Goal: Task Accomplishment & Management: Use online tool/utility

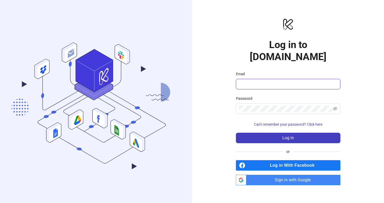
click at [265, 81] on input "Email" at bounding box center [287, 84] width 97 height 6
type input "**********"
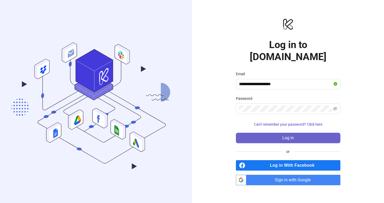
click at [277, 135] on button "Log in" at bounding box center [288, 138] width 104 height 10
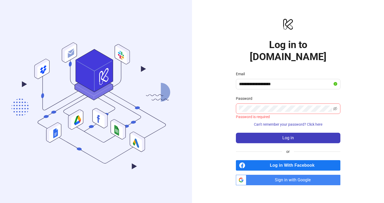
click at [252, 175] on span "Sign in with Google" at bounding box center [294, 180] width 92 height 10
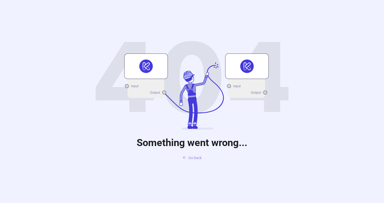
click at [187, 158] on button "Go back" at bounding box center [191, 157] width 27 height 8
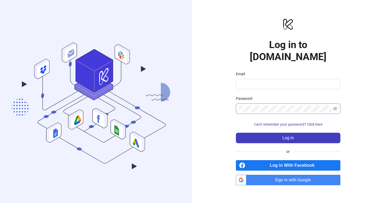
click at [261, 103] on span at bounding box center [288, 108] width 104 height 10
click at [308, 122] on span "Can't remember your password? Click here" at bounding box center [288, 124] width 68 height 4
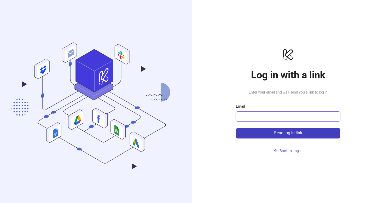
click at [262, 119] on input "Email" at bounding box center [287, 116] width 97 height 6
type input "**********"
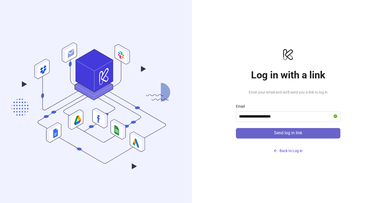
click at [271, 131] on button "Send log in link" at bounding box center [288, 133] width 104 height 10
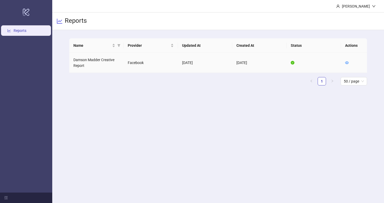
click at [87, 73] on div "Name Provider Updated At Created At Status Actions Damson Madder Creative Repor…" at bounding box center [217, 61] width 297 height 47
click at [109, 77] on ul "1 50 / page" at bounding box center [217, 81] width 297 height 8
click at [95, 63] on td "Damson Madder Creative Report" at bounding box center [96, 63] width 54 height 20
click at [86, 58] on td "Damson Madder Creative Report" at bounding box center [96, 63] width 54 height 20
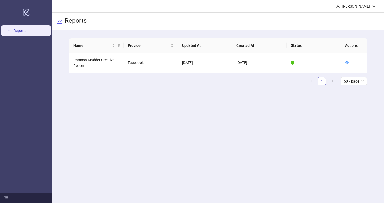
click at [28, 41] on ul "Reports" at bounding box center [26, 108] width 52 height 168
click at [24, 30] on link "Reports" at bounding box center [20, 30] width 13 height 4
click at [84, 63] on td "Damson Madder Creative Report" at bounding box center [96, 63] width 54 height 20
click at [222, 61] on td "[DATE]" at bounding box center [205, 63] width 54 height 20
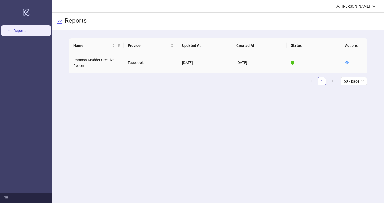
click at [349, 62] on td at bounding box center [353, 63] width 26 height 20
click at [346, 62] on icon "eye" at bounding box center [347, 63] width 4 height 4
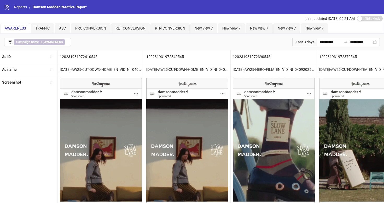
click at [35, 108] on div "Screenshot" at bounding box center [29, 158] width 58 height 165
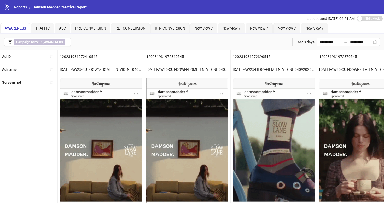
click at [27, 180] on div "Screenshot" at bounding box center [29, 158] width 58 height 165
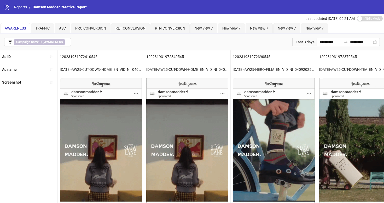
click at [11, 147] on div "Screenshot" at bounding box center [29, 158] width 58 height 165
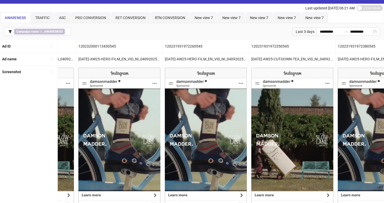
scroll to position [10, 0]
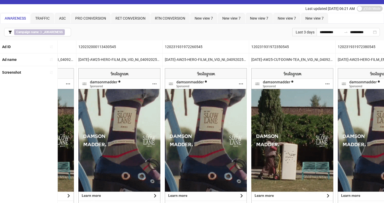
click at [164, 33] on div "**********" at bounding box center [192, 32] width 384 height 17
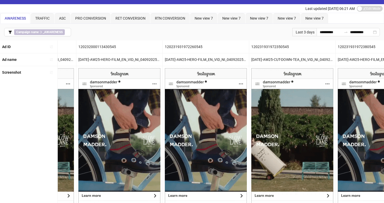
click at [29, 96] on div "Screenshot" at bounding box center [29, 148] width 58 height 165
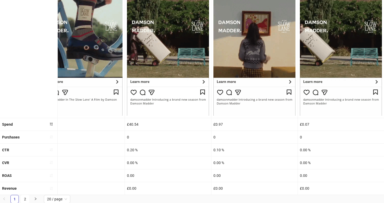
scroll to position [0, 0]
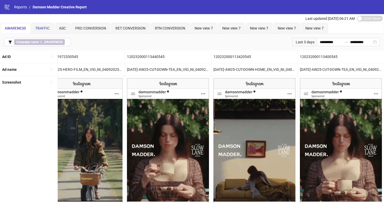
click at [38, 26] on span "TRAFFIC" at bounding box center [42, 28] width 14 height 4
